Goal: Find specific page/section: Find specific page/section

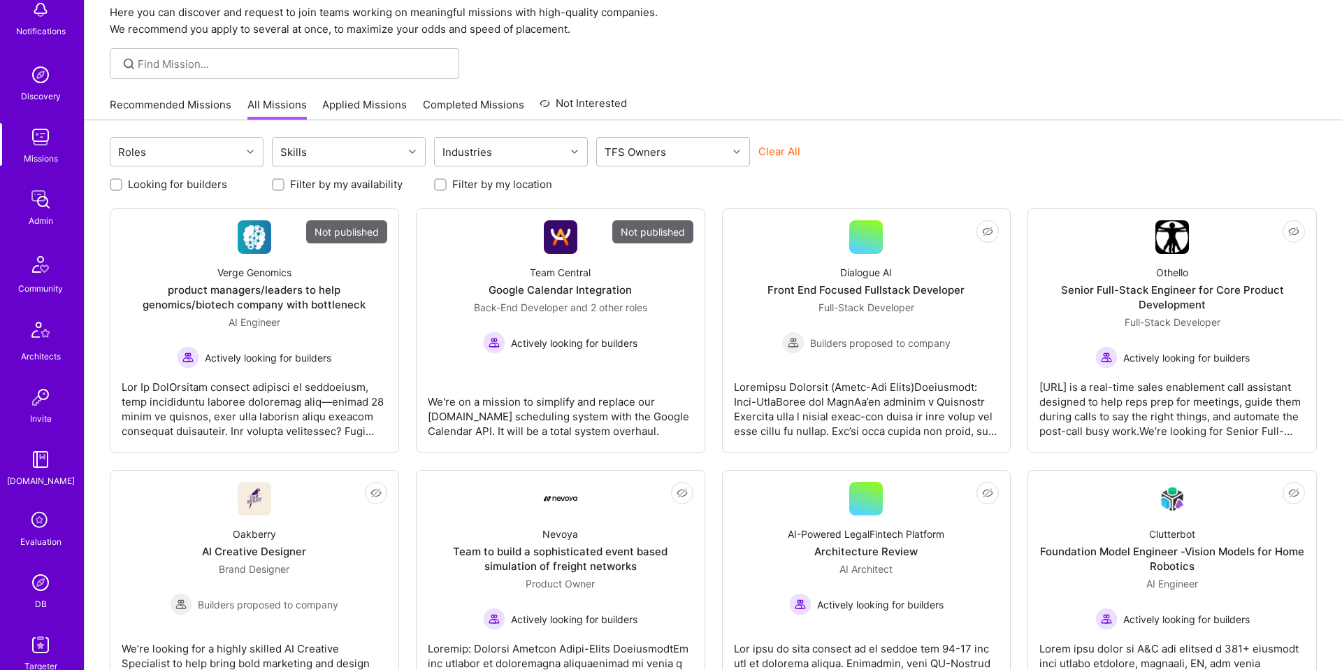
scroll to position [134, 0]
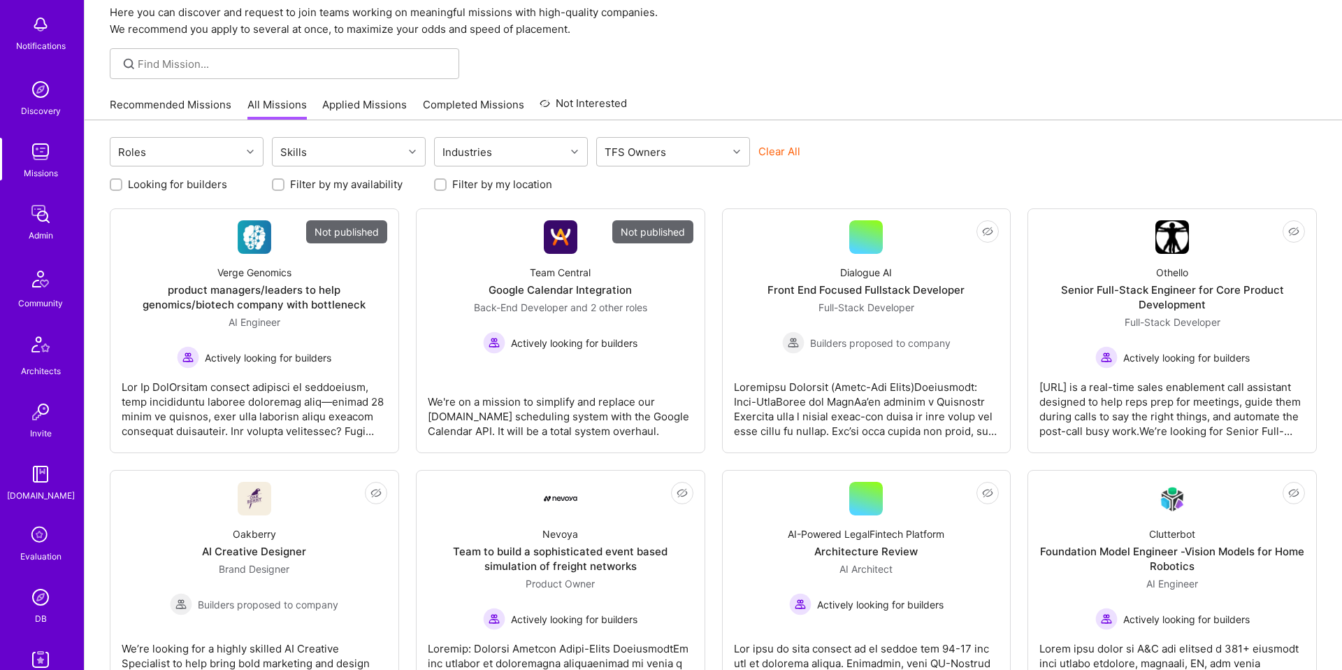
click at [44, 154] on img at bounding box center [41, 152] width 28 height 28
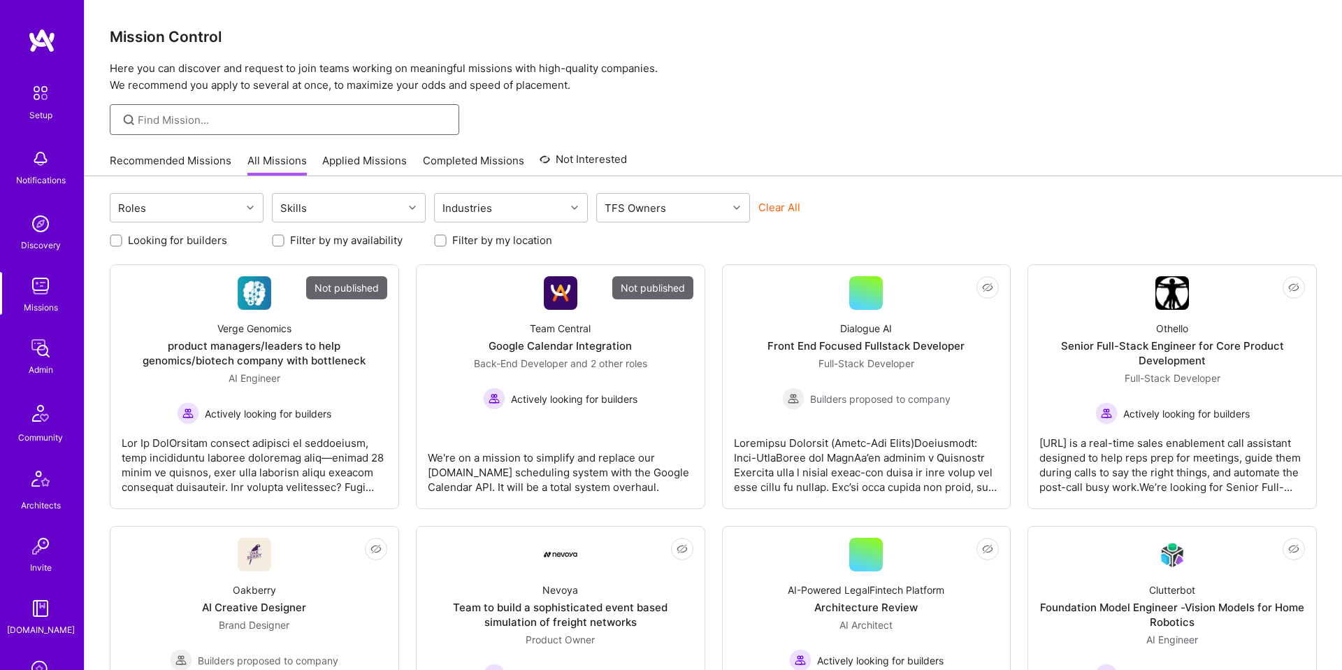
click at [202, 113] on input at bounding box center [293, 120] width 311 height 15
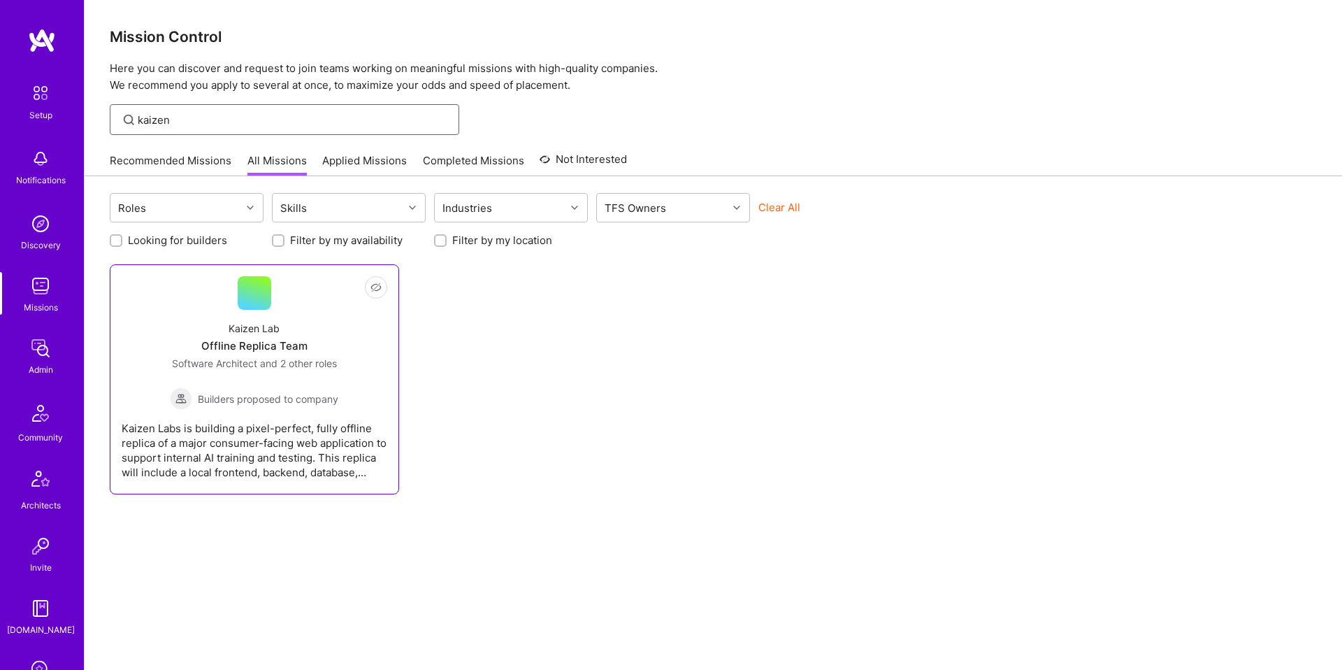
type input "kaizen"
click at [249, 291] on div at bounding box center [255, 293] width 34 height 34
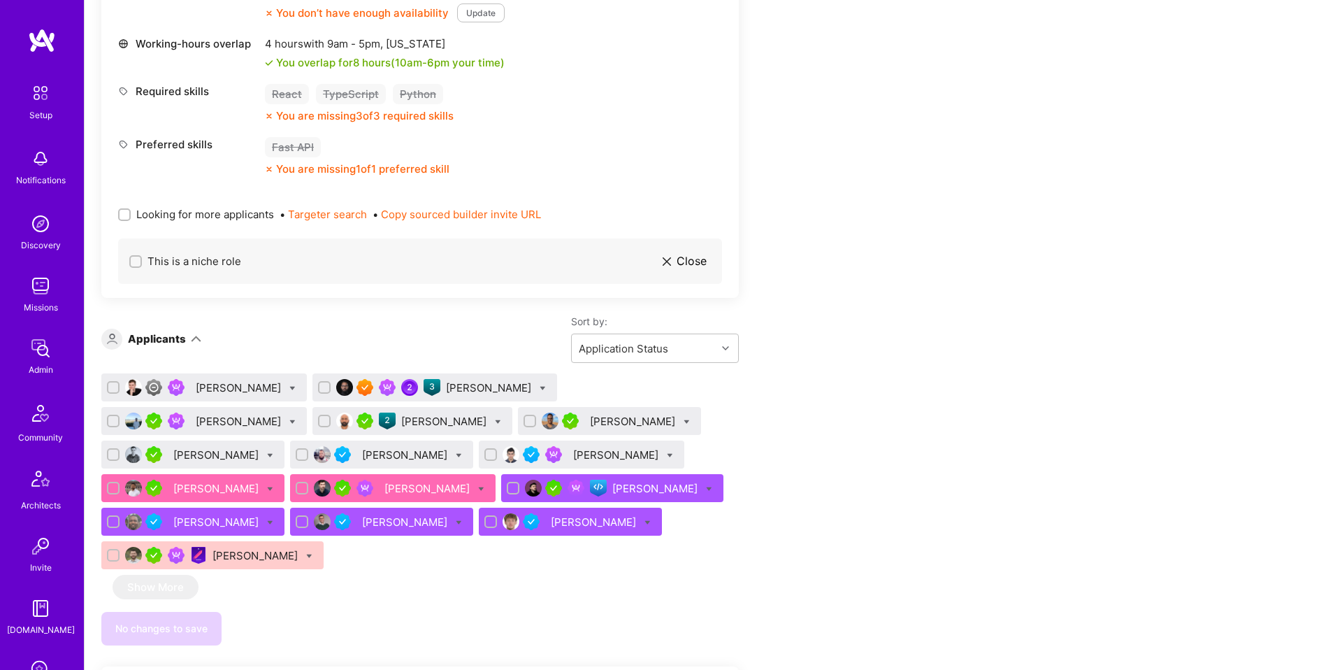
scroll to position [658, 0]
